Goal: Information Seeking & Learning: Check status

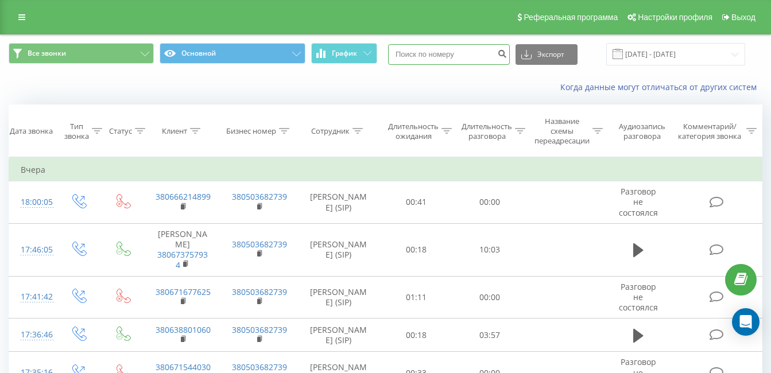
paste input "380952225151"
type input "380952225151"
click at [508, 53] on button "submit" at bounding box center [502, 54] width 16 height 21
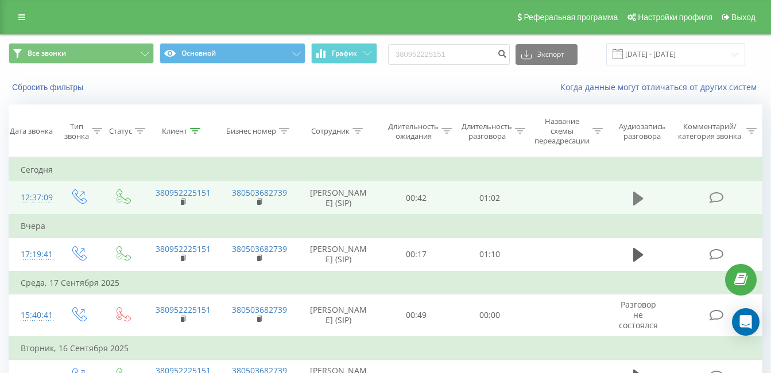
click at [643, 192] on icon at bounding box center [638, 199] width 10 height 16
